Goal: Task Accomplishment & Management: Manage account settings

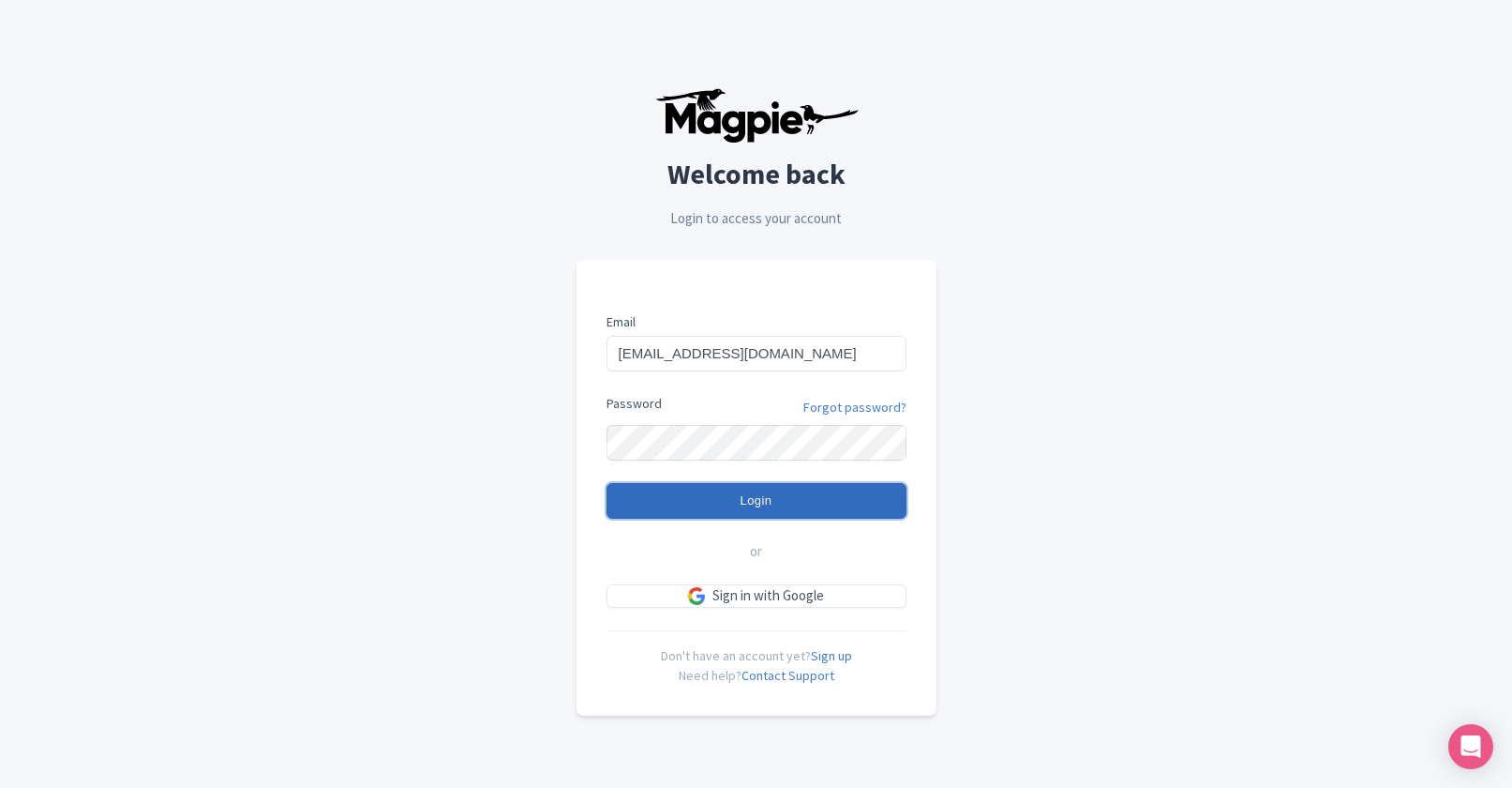
click at [749, 504] on input "Login" at bounding box center [756, 501] width 300 height 35
type input "Logging in..."
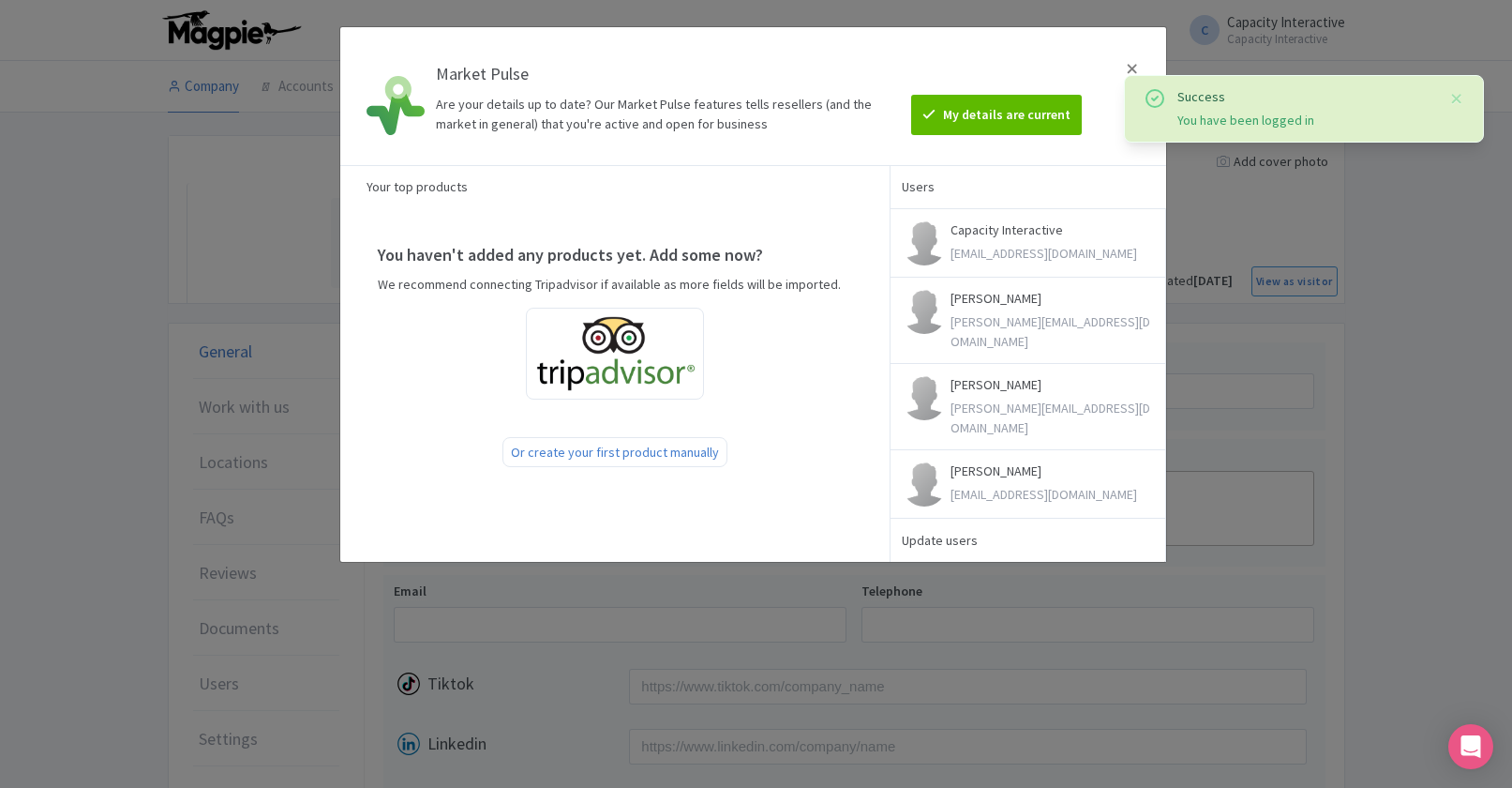
type input "[EMAIL_ADDRESS][DOMAIN_NAME]"
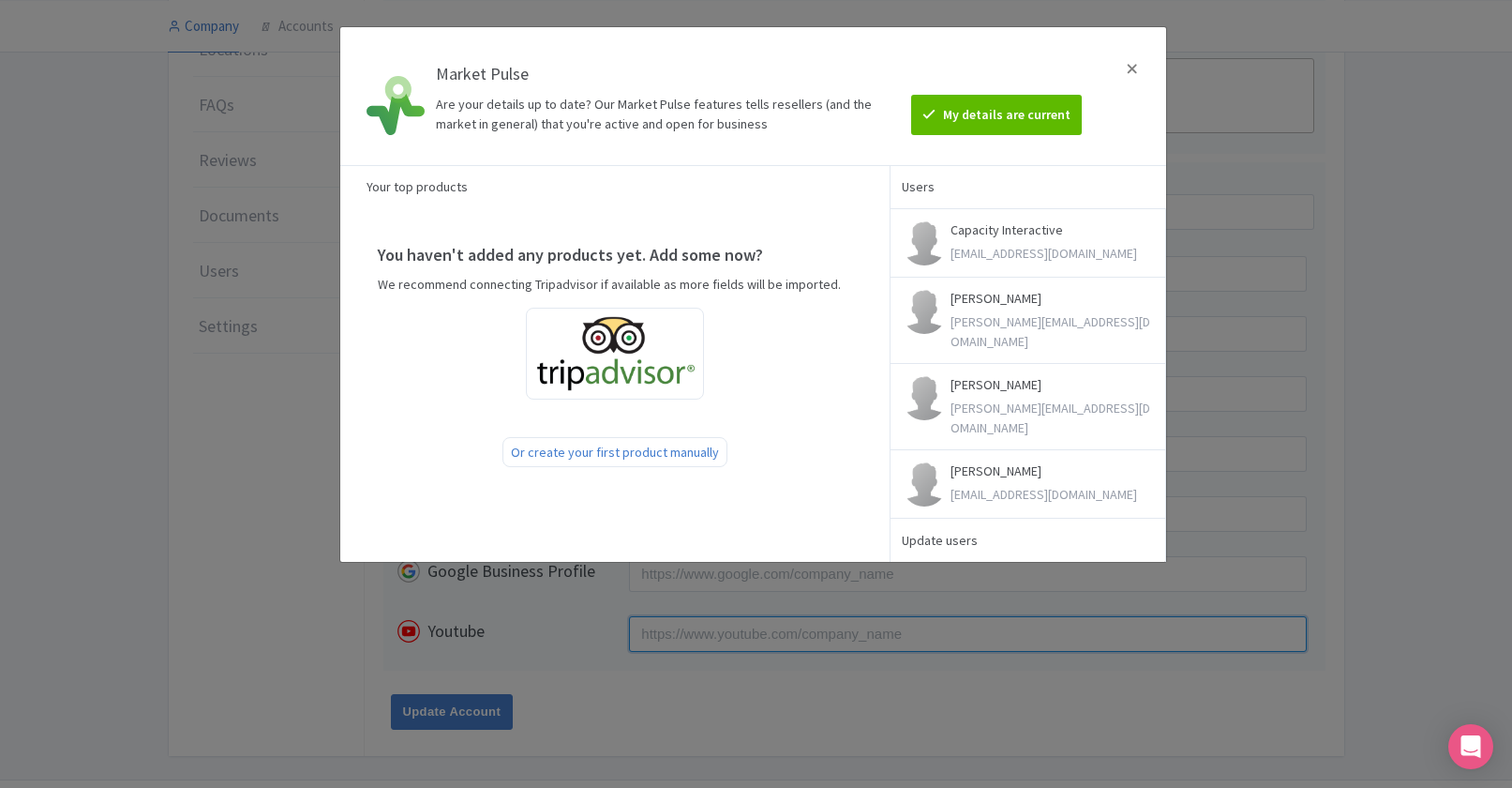
scroll to position [462, 0]
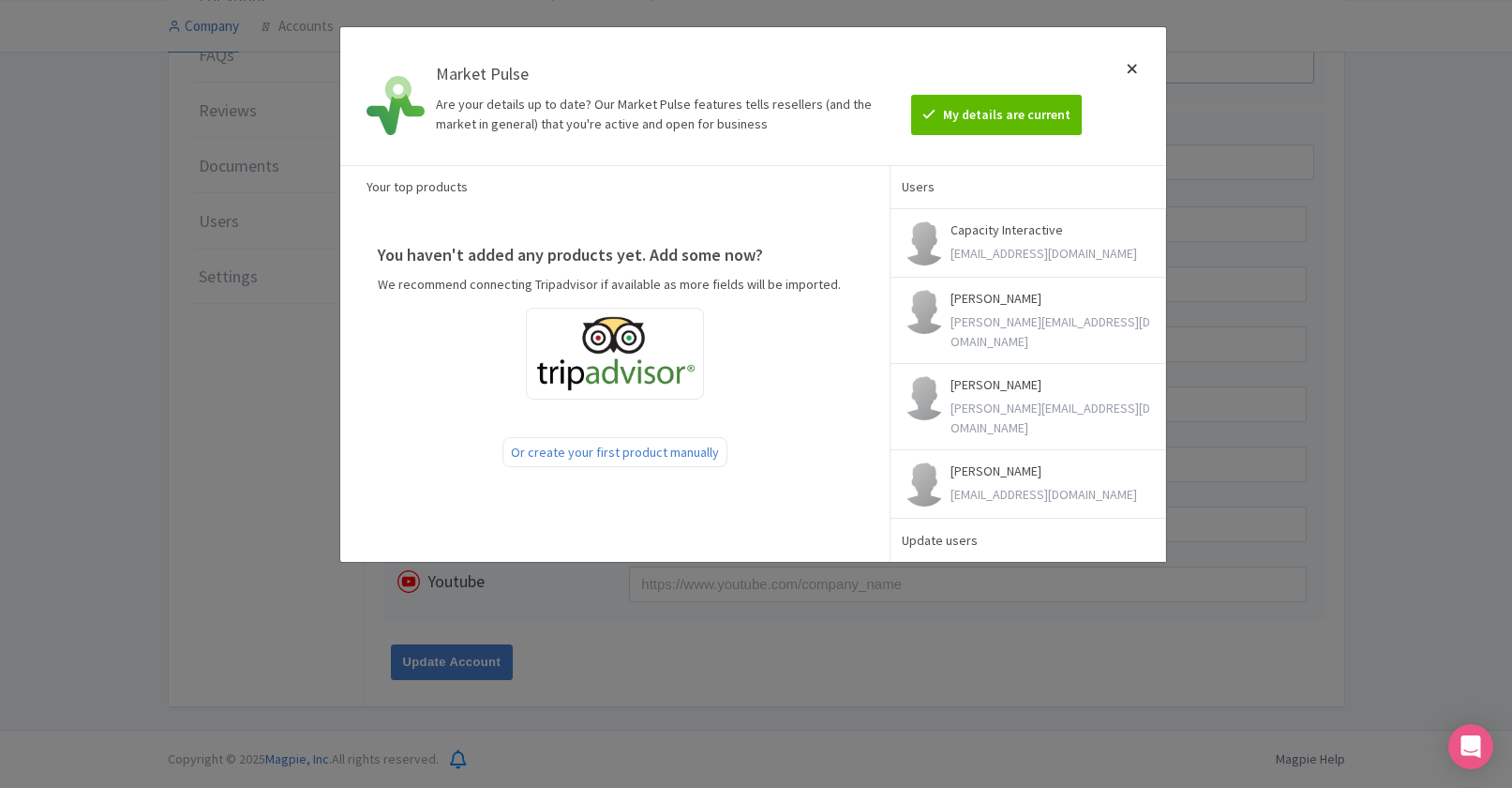
click at [1129, 62] on div at bounding box center [1132, 96] width 45 height 107
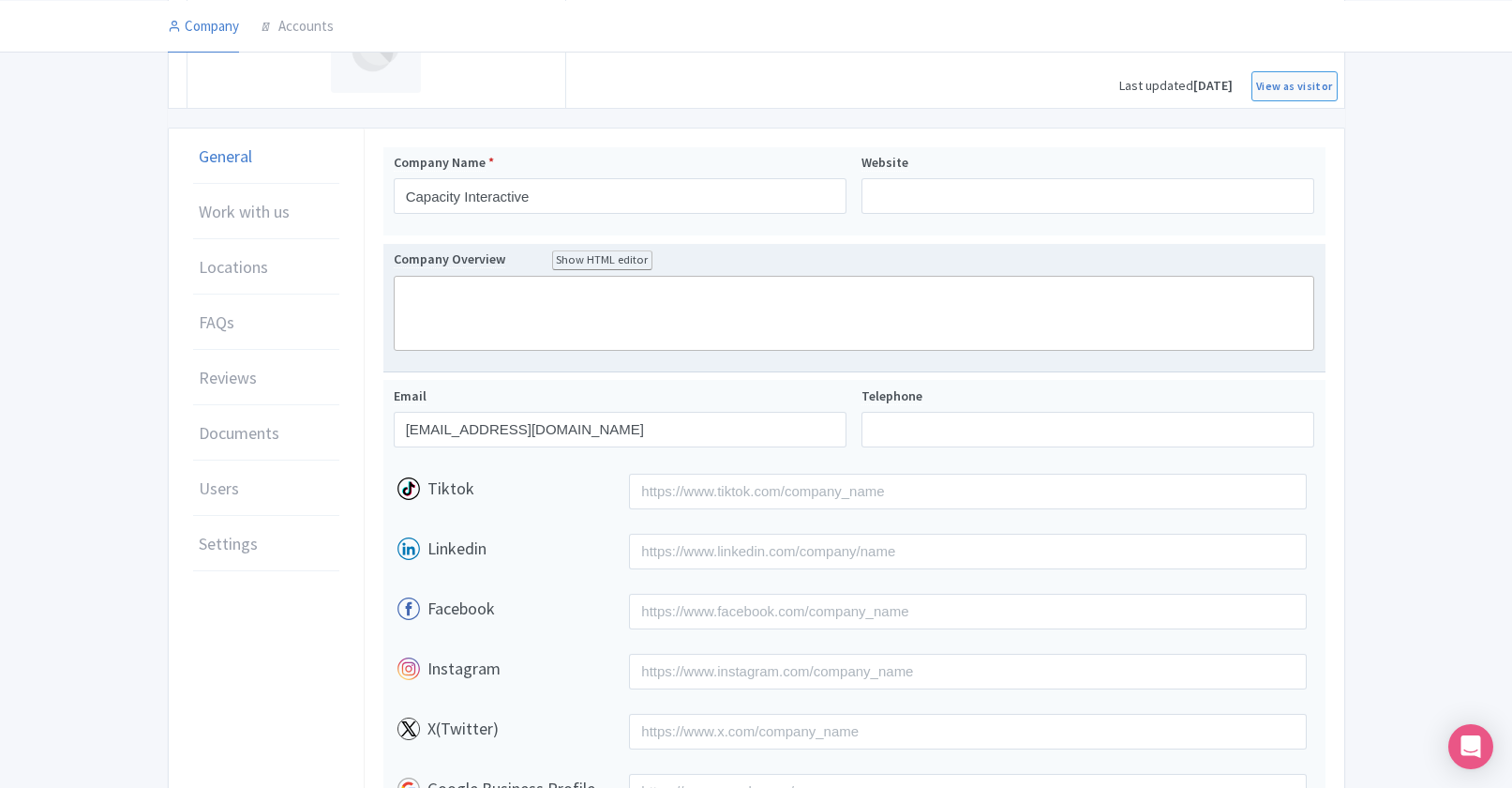
scroll to position [0, 0]
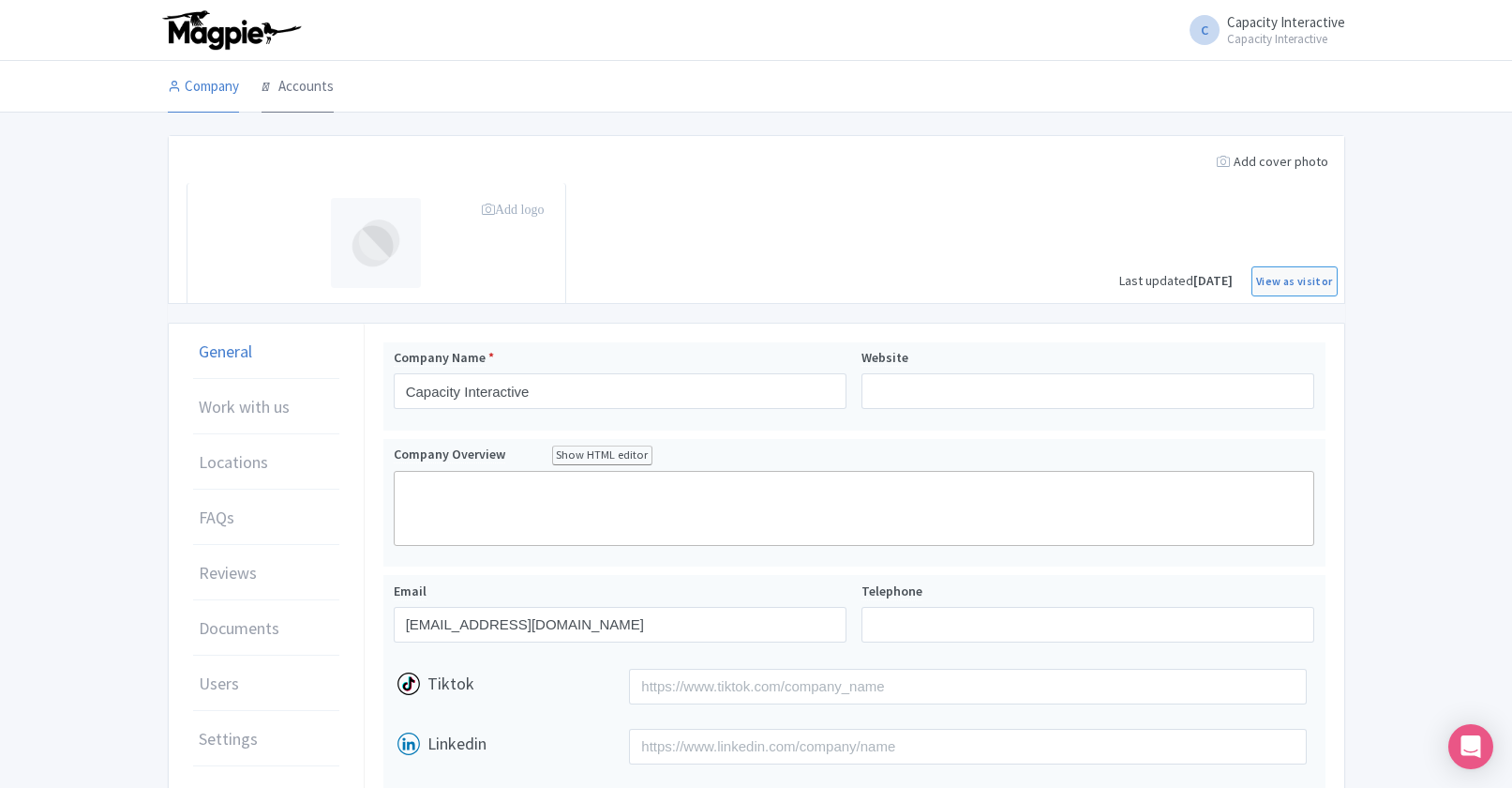
click at [299, 93] on link "Accounts" at bounding box center [298, 87] width 72 height 53
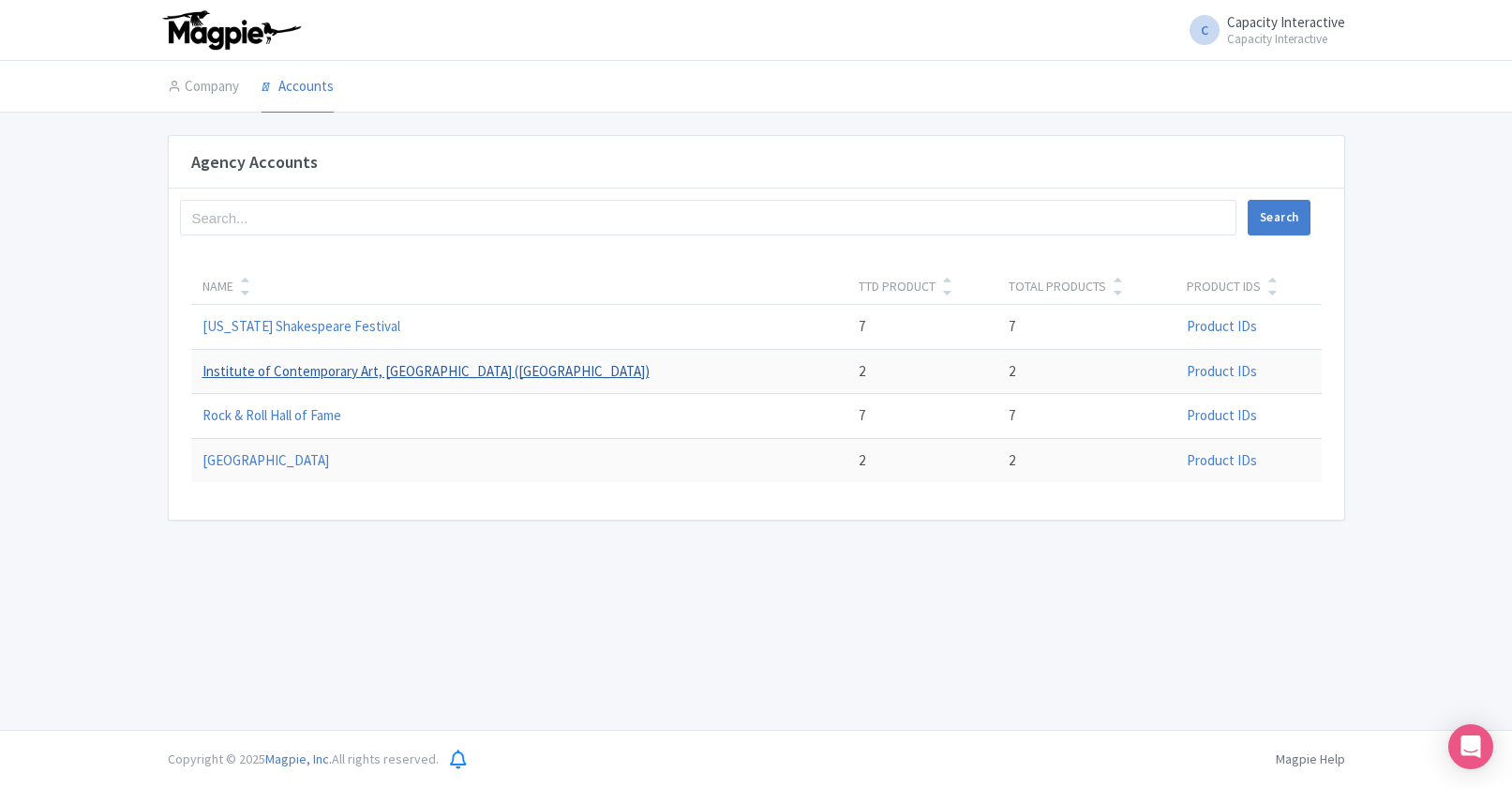
click at [301, 377] on link "Institute of Contemporary Art, [GEOGRAPHIC_DATA] ([GEOGRAPHIC_DATA])" at bounding box center [426, 371] width 447 height 18
